Goal: Find specific page/section: Find specific page/section

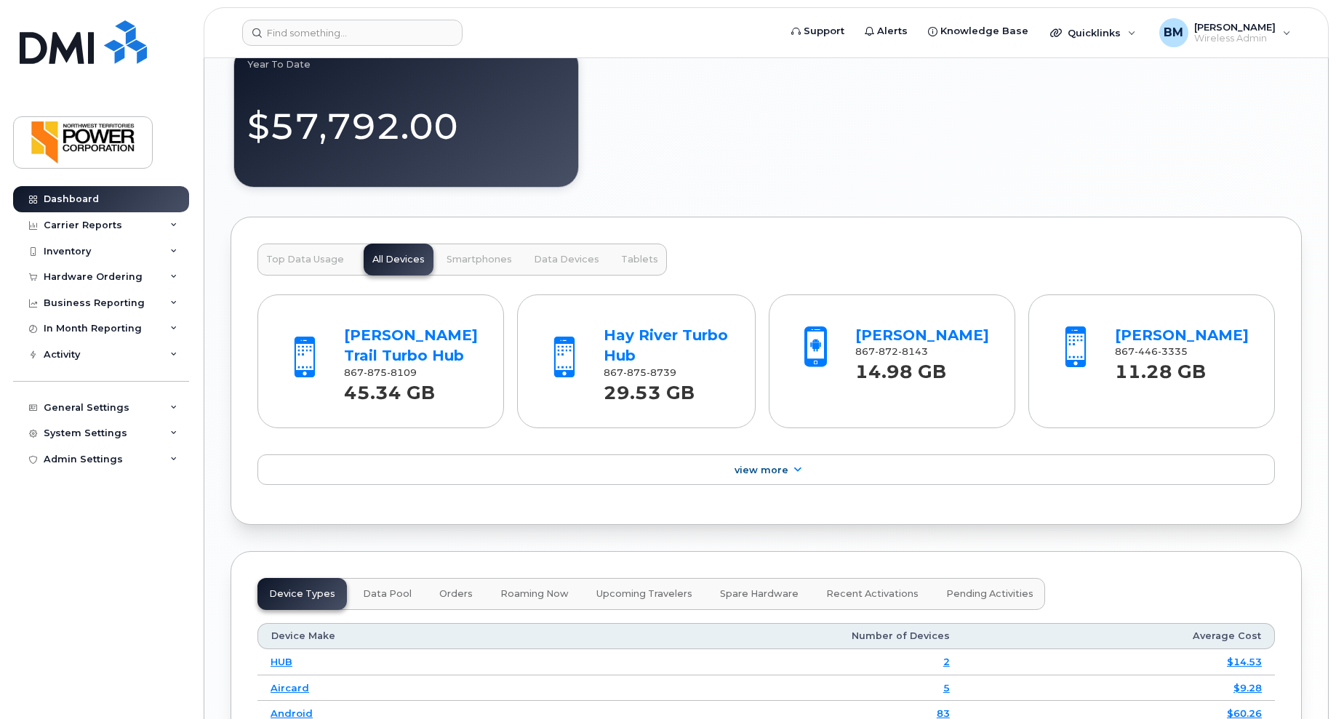
scroll to position [1564, 0]
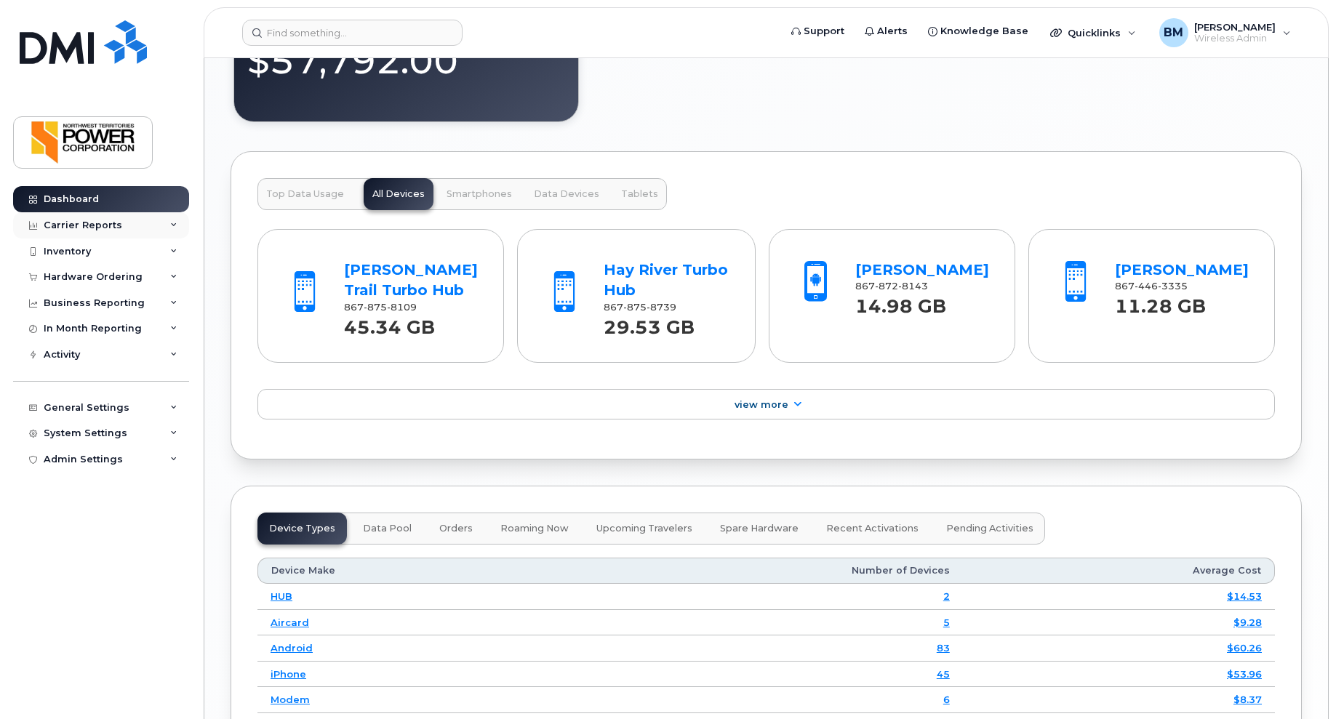
click at [71, 225] on div "Carrier Reports" at bounding box center [83, 226] width 79 height 12
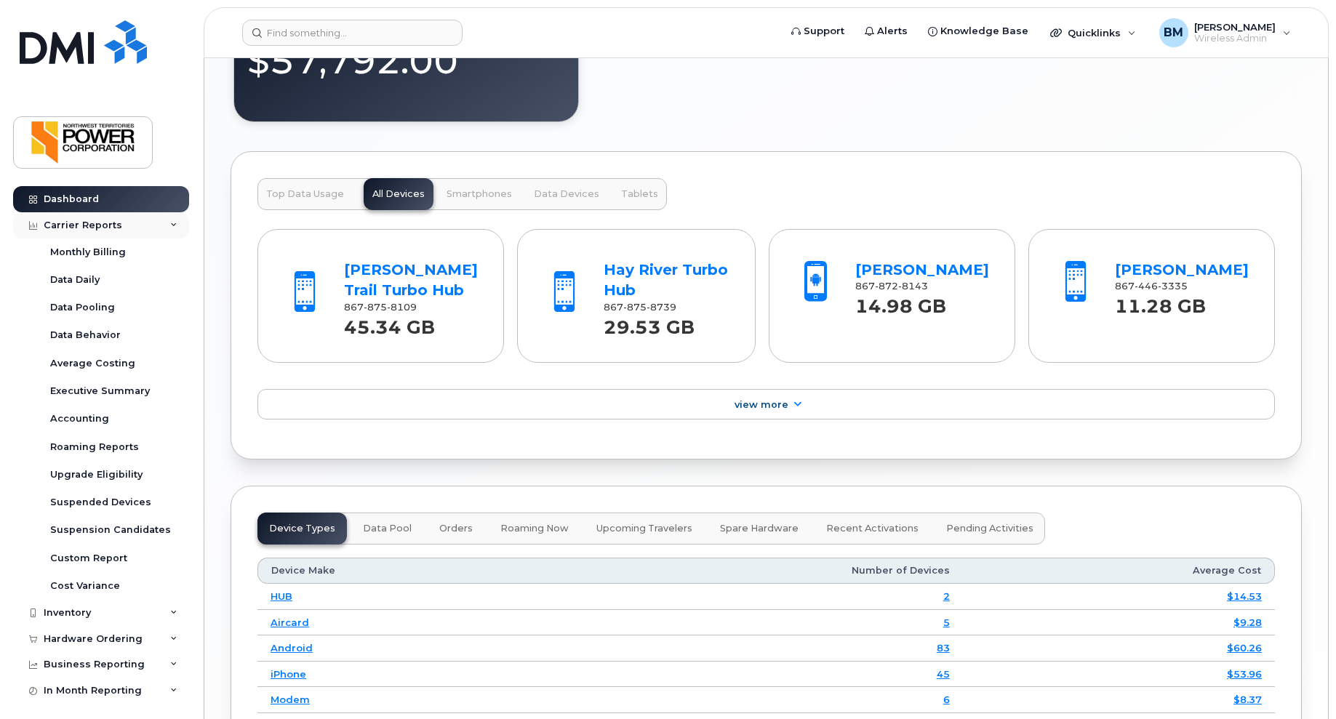
click at [72, 227] on div "Carrier Reports" at bounding box center [83, 226] width 79 height 12
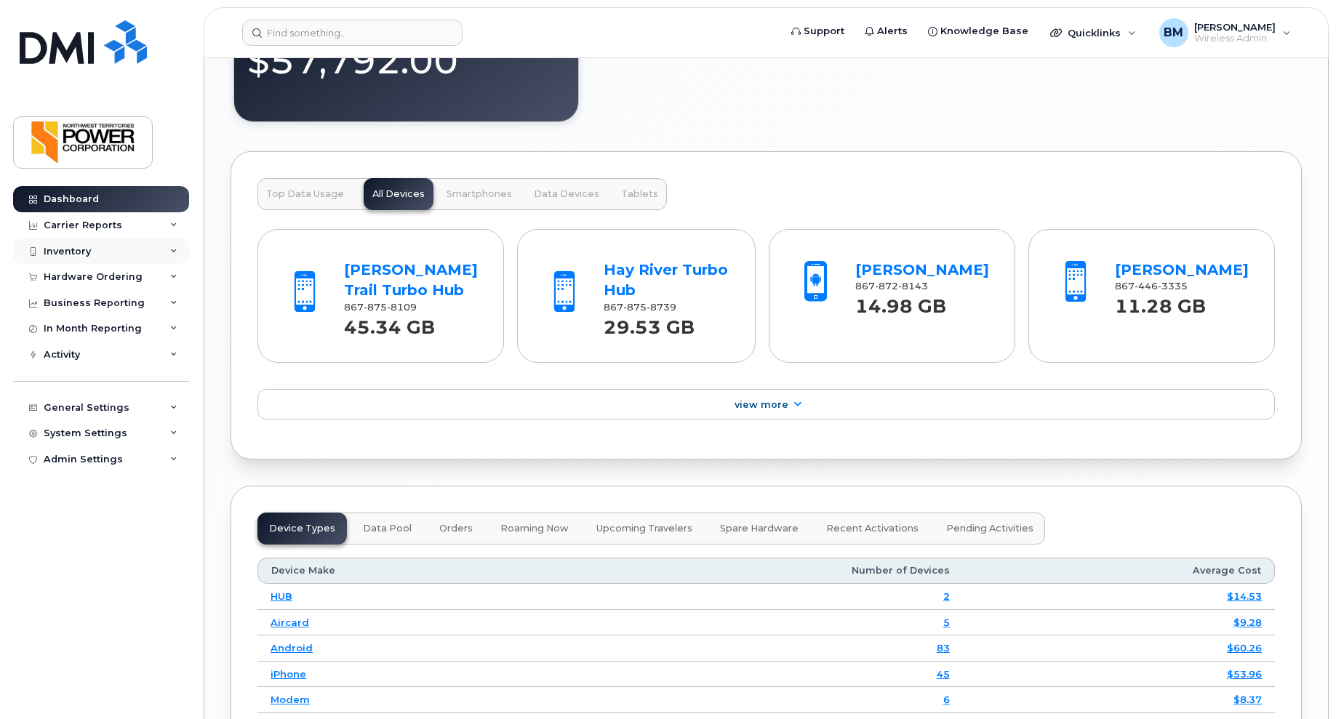
click at [68, 248] on div "Inventory" at bounding box center [67, 252] width 47 height 12
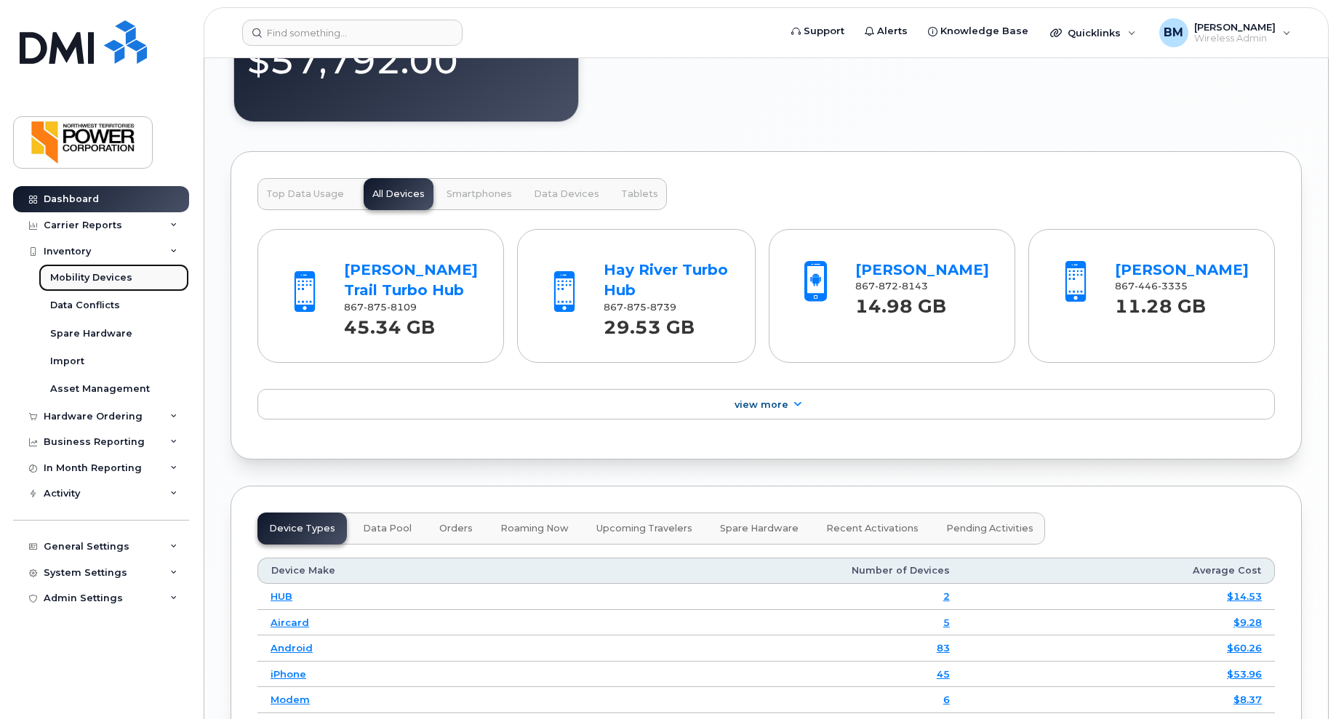
click at [79, 276] on div "Mobility Devices" at bounding box center [91, 277] width 82 height 13
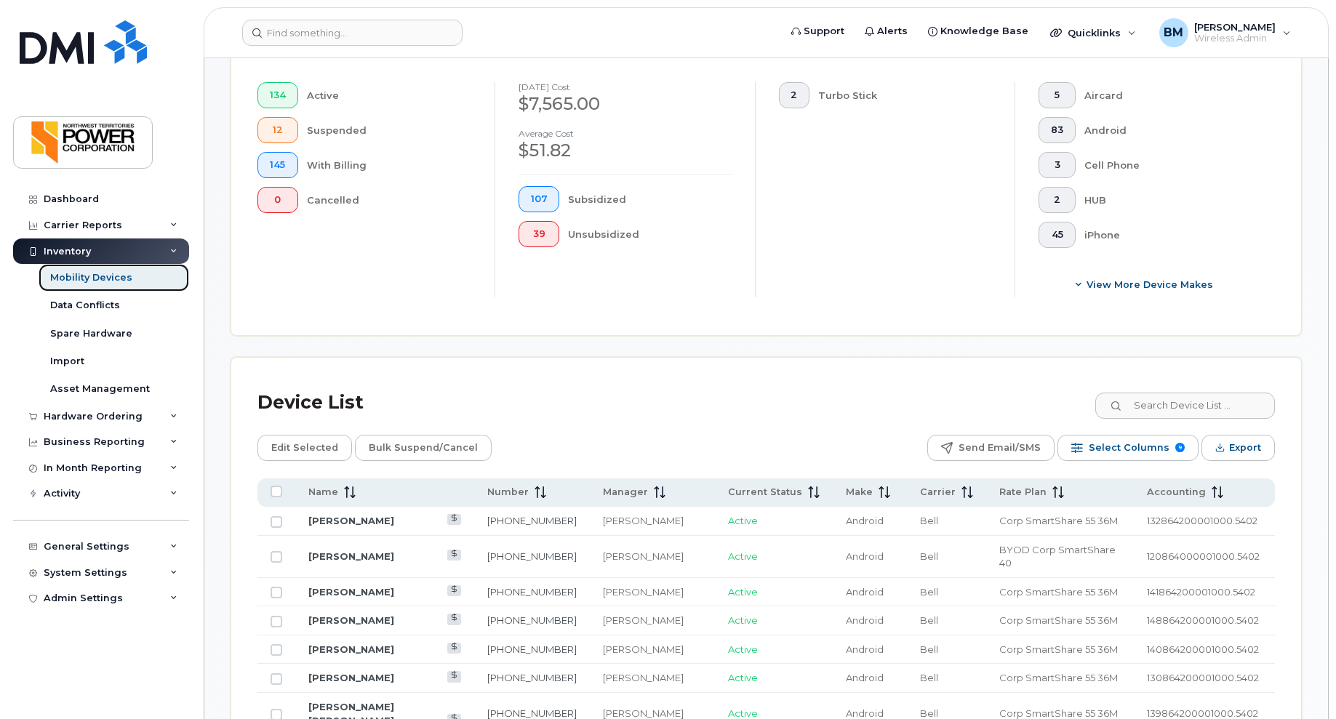
scroll to position [436, 0]
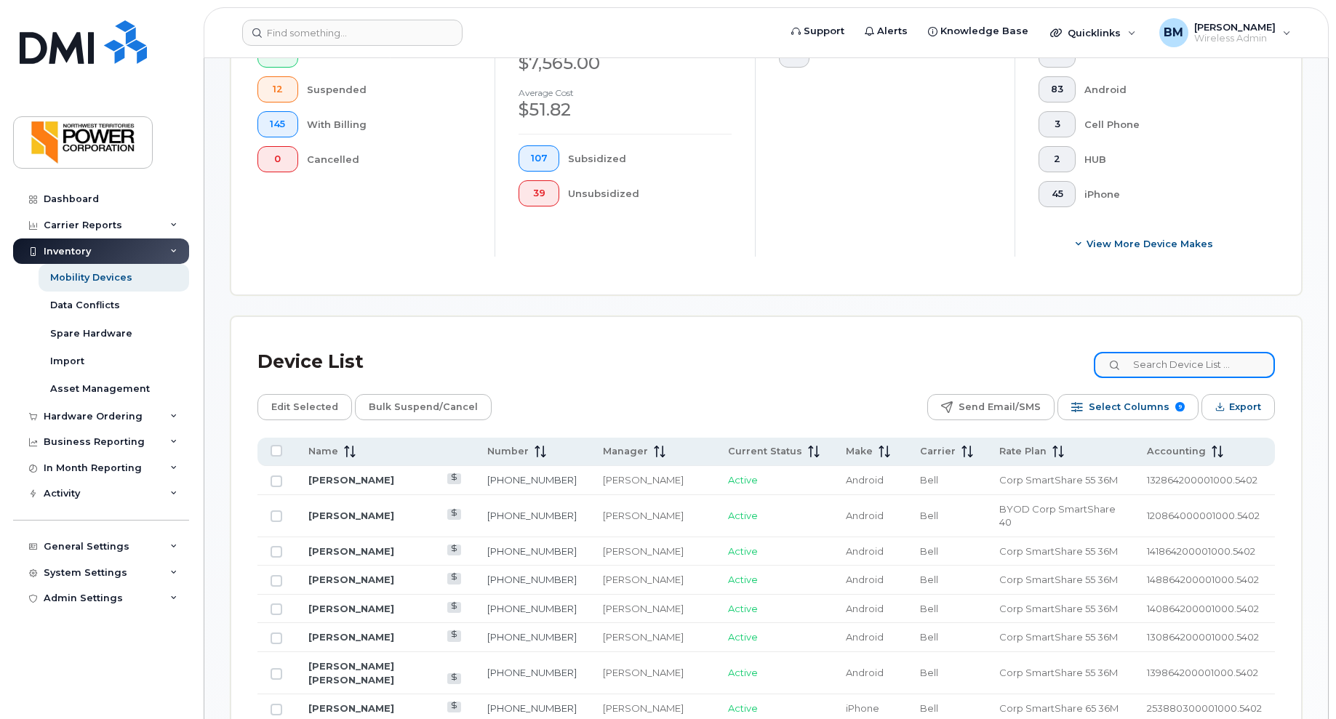
click at [1152, 364] on input at bounding box center [1184, 365] width 181 height 26
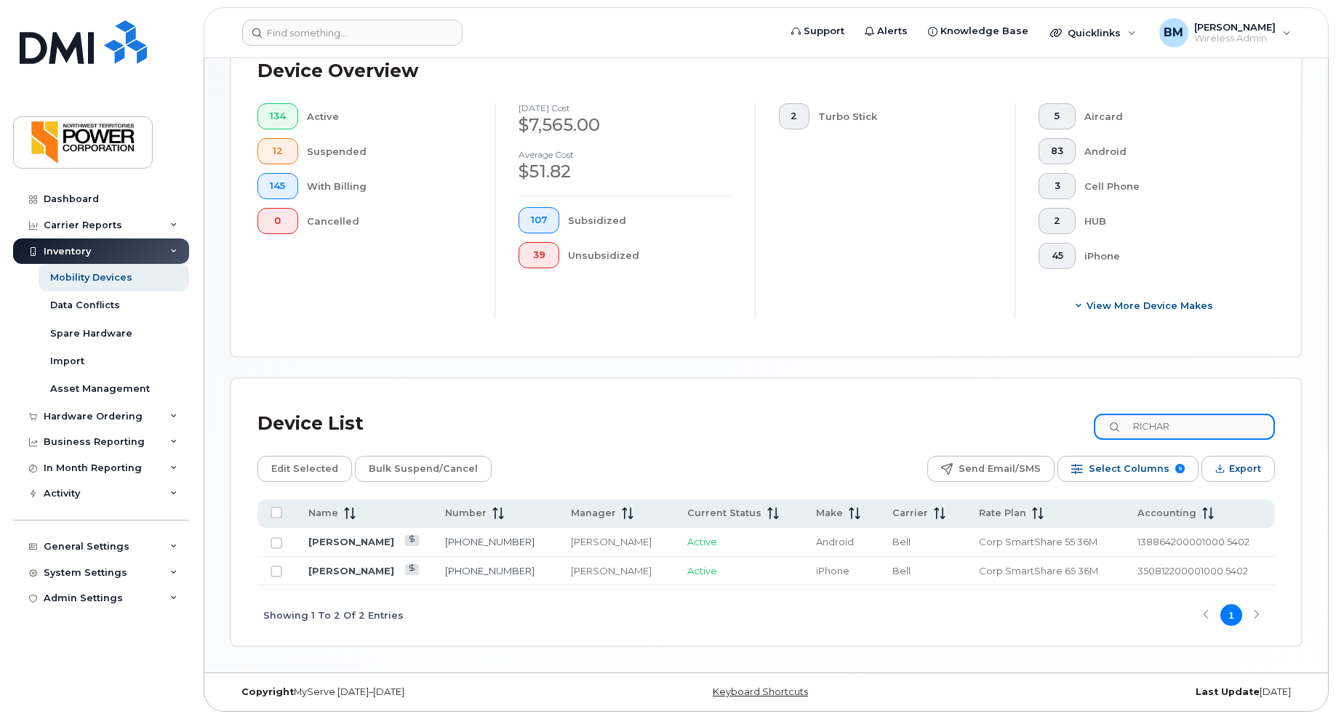
scroll to position [374, 0]
type input "[PERSON_NAME]"
click at [368, 573] on link "[PERSON_NAME]" at bounding box center [351, 571] width 86 height 12
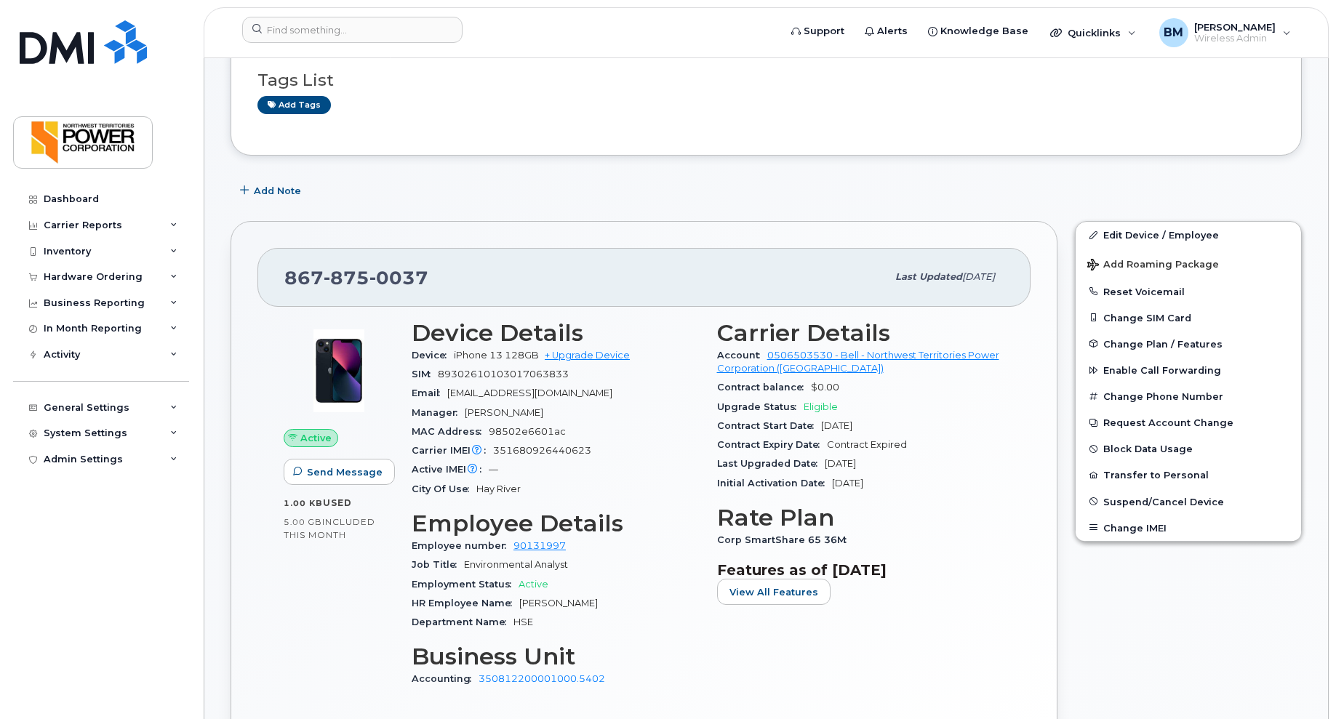
scroll to position [145, 0]
